Goal: Task Accomplishment & Management: Complete application form

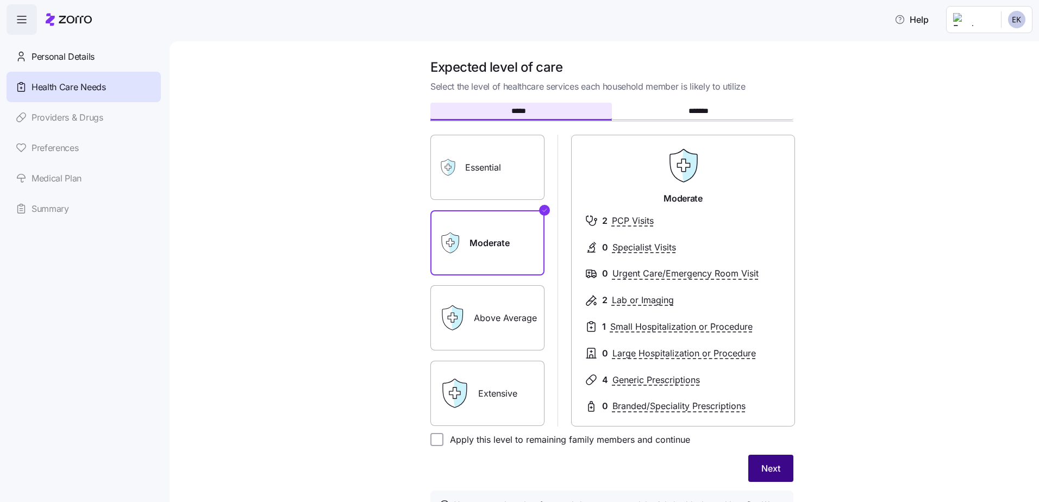
click at [769, 468] on span "Next" at bounding box center [770, 468] width 19 height 13
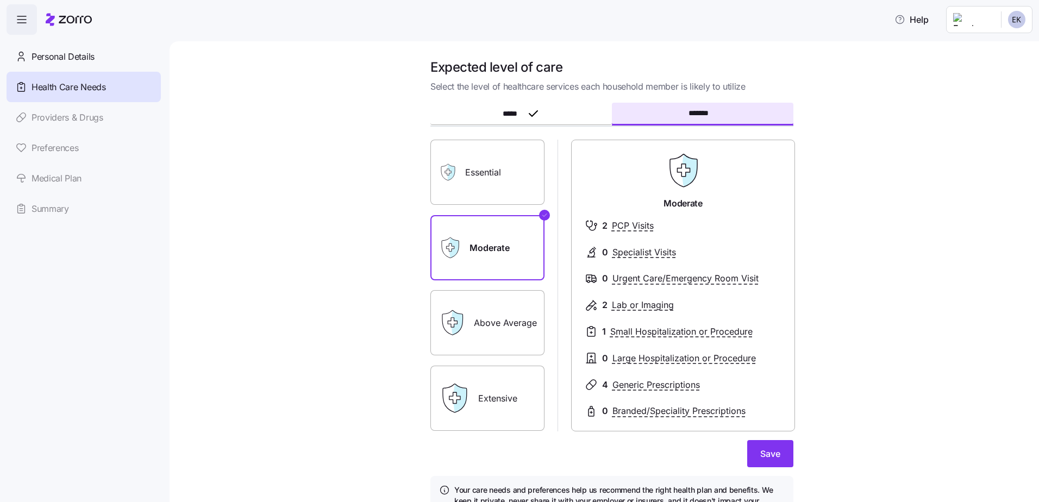
click at [488, 178] on label "Essential" at bounding box center [487, 172] width 114 height 65
click at [0, 0] on input "Essential" at bounding box center [0, 0] width 0 height 0
click at [497, 262] on label "Moderate" at bounding box center [487, 247] width 114 height 65
click at [0, 0] on input "Moderate" at bounding box center [0, 0] width 0 height 0
click at [772, 459] on span "Save" at bounding box center [770, 453] width 20 height 13
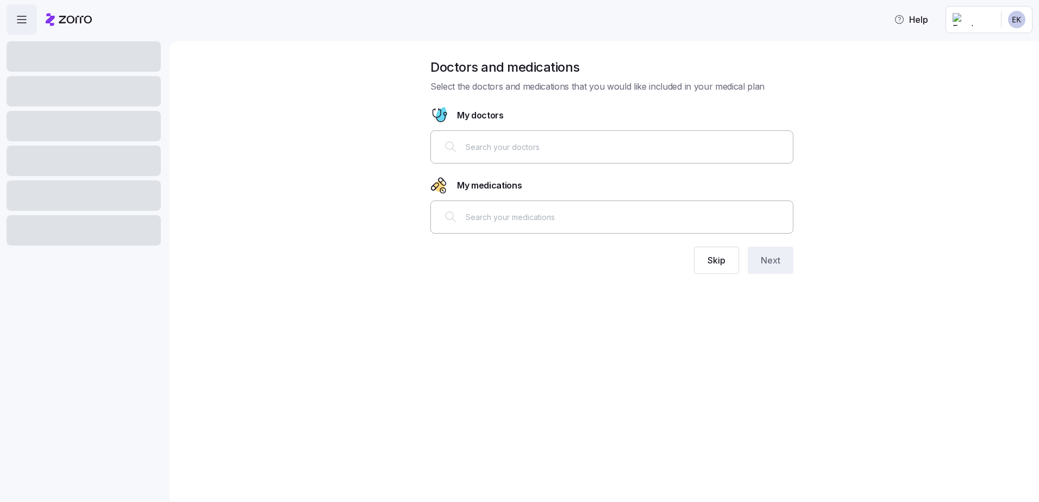
click at [541, 145] on input "text" at bounding box center [626, 147] width 321 height 12
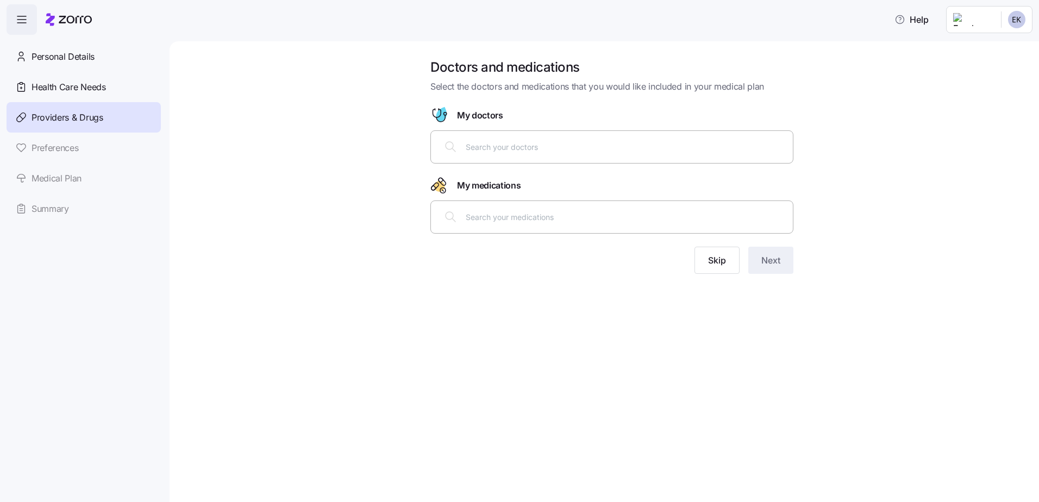
click at [532, 148] on input "text" at bounding box center [626, 147] width 321 height 12
type input "[PERSON_NAME]"
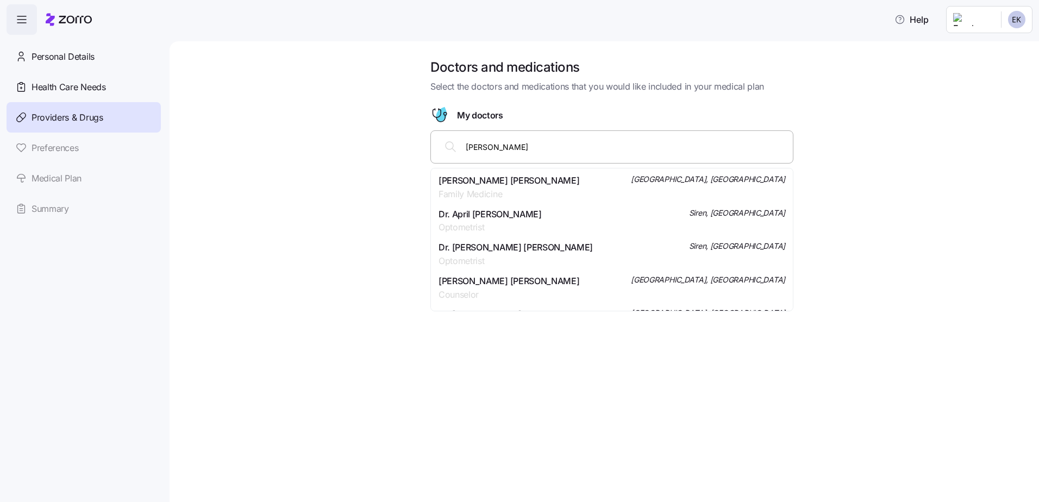
click at [542, 174] on div "[PERSON_NAME] [PERSON_NAME] Family Medicine [PERSON_NAME], [GEOGRAPHIC_DATA]" at bounding box center [611, 187] width 347 height 27
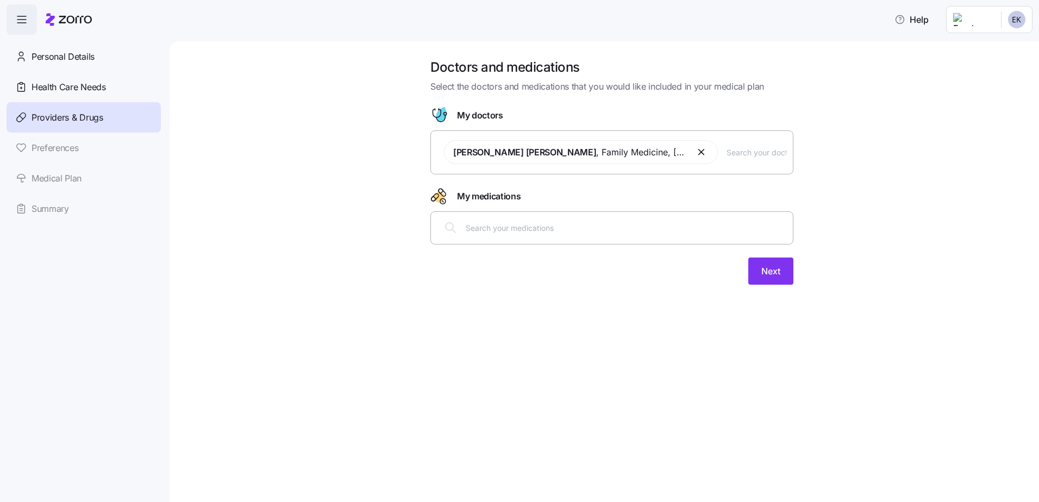
click at [513, 234] on div at bounding box center [611, 228] width 349 height 26
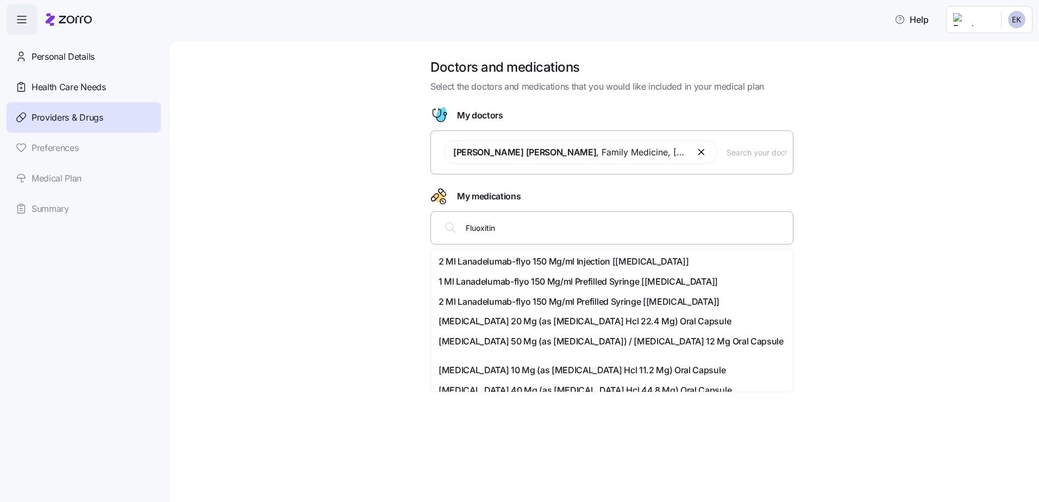
type input "Fluoxitine"
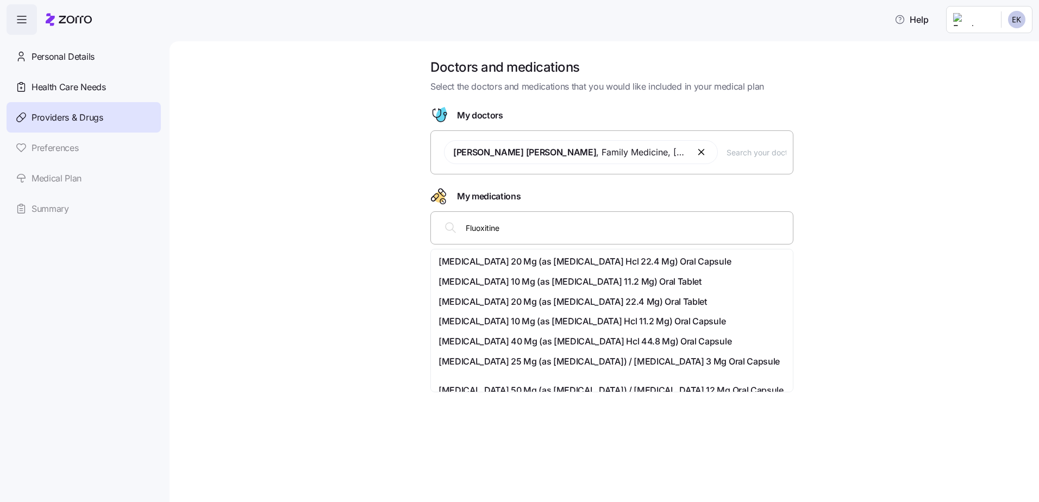
click at [564, 342] on span "[MEDICAL_DATA] 40 Mg (as [MEDICAL_DATA] Hcl 44.8 Mg) Oral Capsule" at bounding box center [584, 342] width 293 height 14
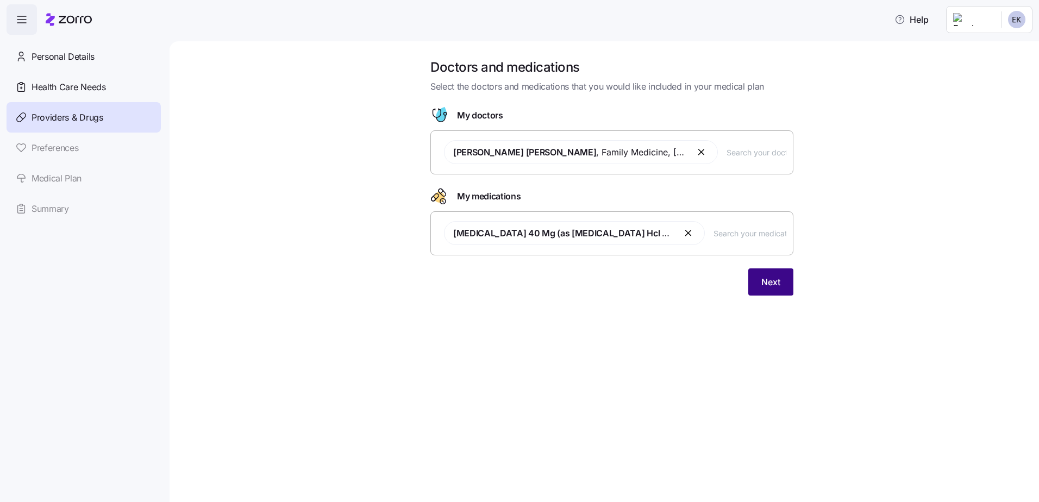
click at [787, 288] on button "Next" at bounding box center [770, 281] width 45 height 27
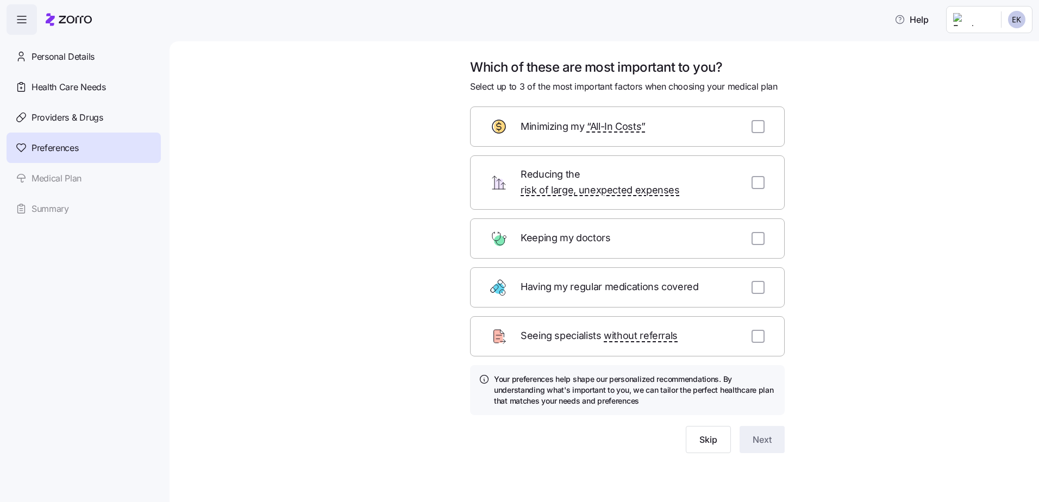
drag, startPoint x: 759, startPoint y: 127, endPoint x: 766, endPoint y: 126, distance: 7.1
click at [760, 127] on input "checkbox" at bounding box center [757, 126] width 13 height 13
checkbox input "true"
click at [772, 428] on button "Next" at bounding box center [761, 439] width 45 height 27
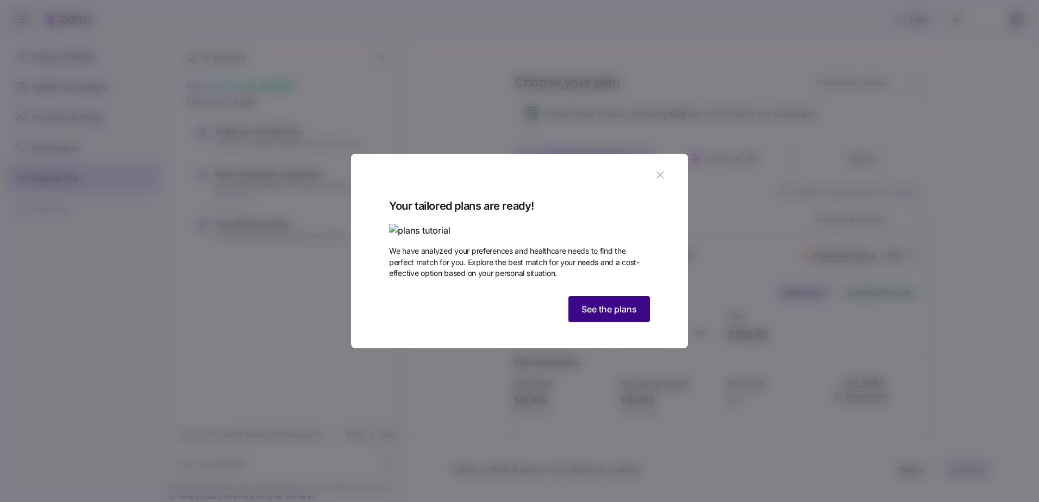
click at [610, 316] on span "See the plans" at bounding box center [608, 309] width 55 height 13
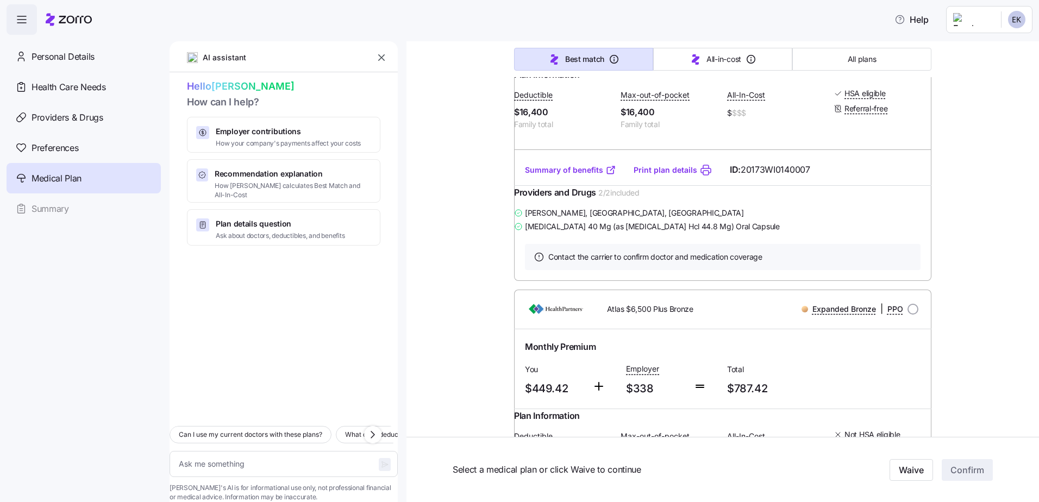
scroll to position [272, 0]
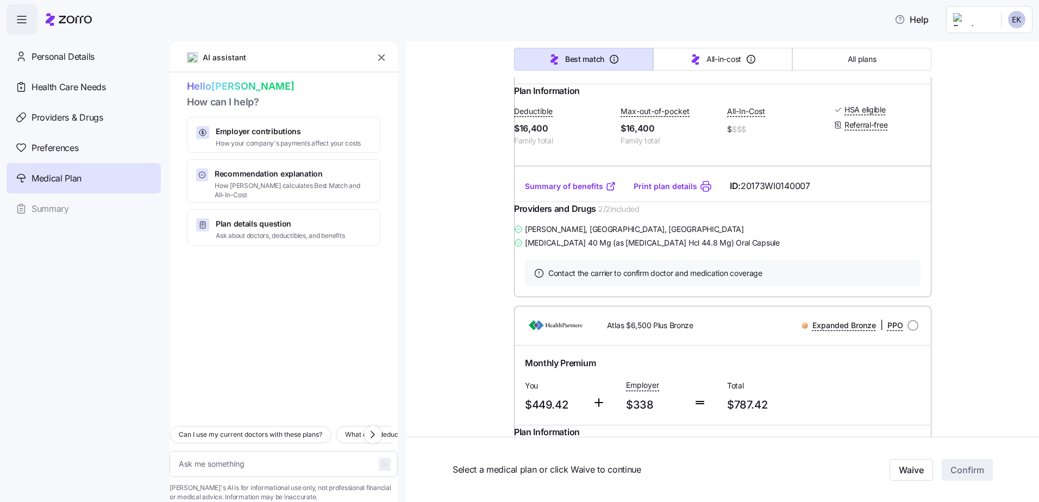
click at [594, 191] on link "Summary of benefits" at bounding box center [570, 186] width 91 height 11
click at [900, 477] on button "Waive" at bounding box center [910, 470] width 43 height 22
type textarea "x"
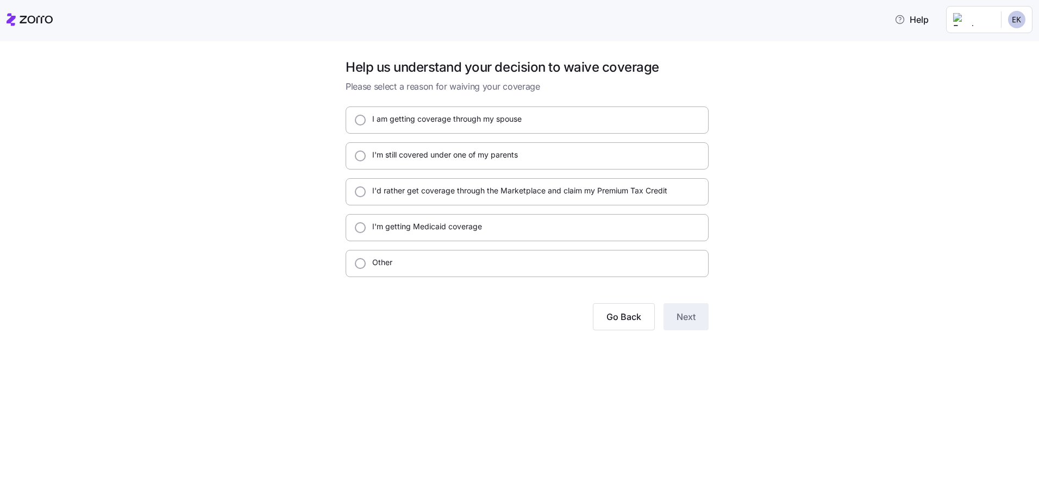
click at [435, 260] on div "Other" at bounding box center [527, 263] width 363 height 27
radio input "true"
click at [464, 192] on label "I'd rather get coverage through the Marketplace and claim my Premium Tax Credit" at bounding box center [517, 190] width 302 height 11
click at [366, 192] on input "I'd rather get coverage through the Marketplace and claim my Premium Tax Credit" at bounding box center [360, 191] width 11 height 11
radio input "true"
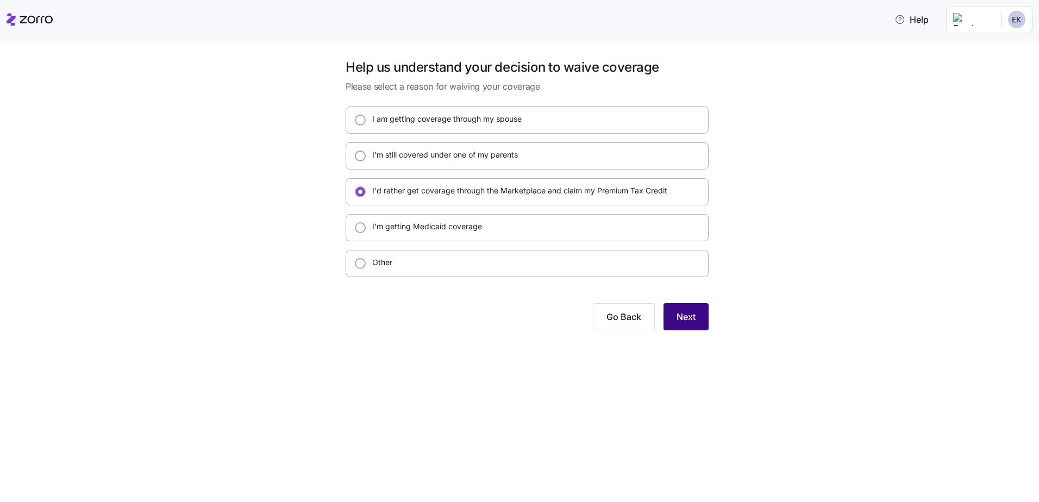
click at [681, 328] on button "Next" at bounding box center [685, 316] width 45 height 27
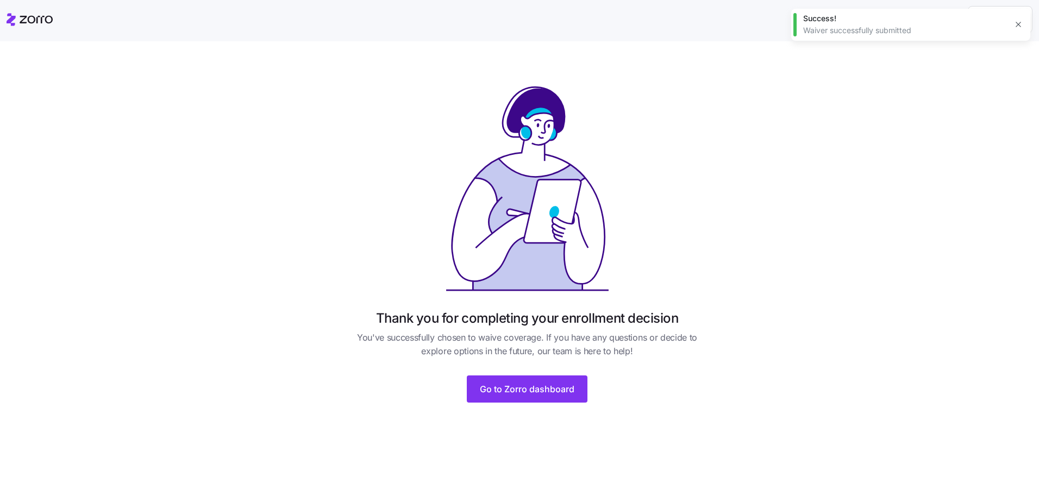
click at [1021, 23] on icon "button" at bounding box center [1018, 24] width 9 height 9
